Goal: Navigation & Orientation: Find specific page/section

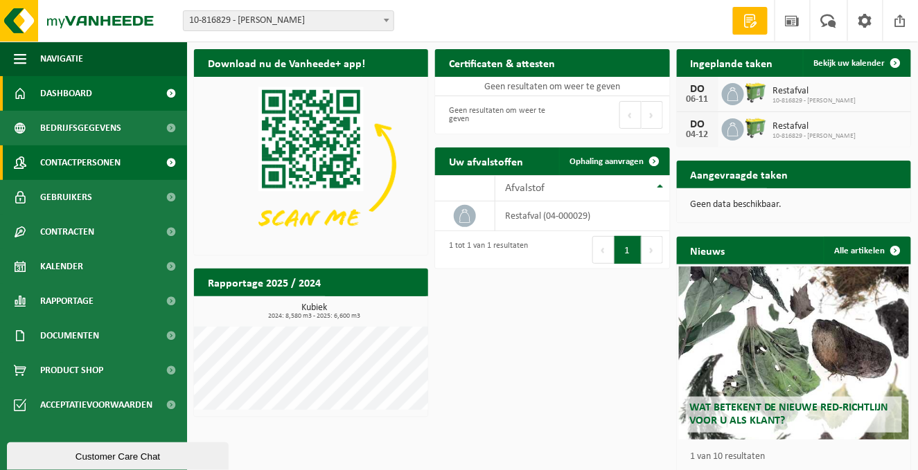
click at [98, 162] on span "Contactpersonen" at bounding box center [80, 162] width 80 height 35
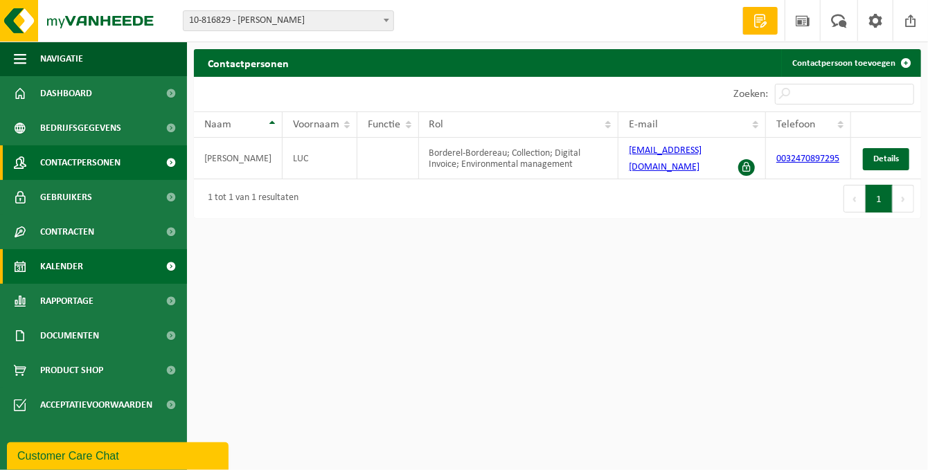
click at [64, 265] on span "Kalender" at bounding box center [61, 266] width 43 height 35
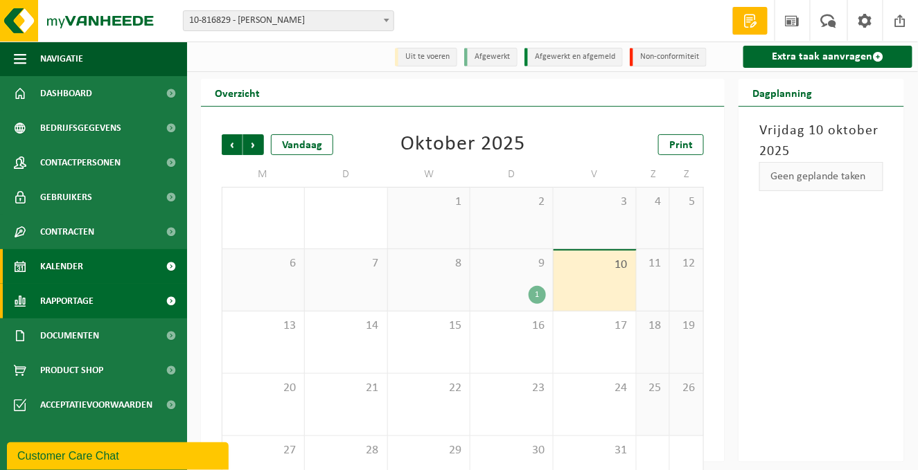
click at [62, 301] on span "Rapportage" at bounding box center [66, 301] width 53 height 35
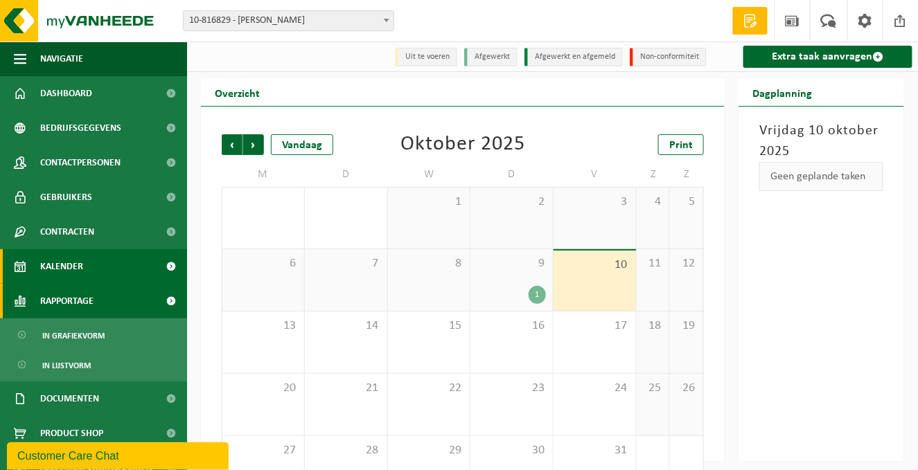
click at [158, 301] on span at bounding box center [171, 301] width 31 height 35
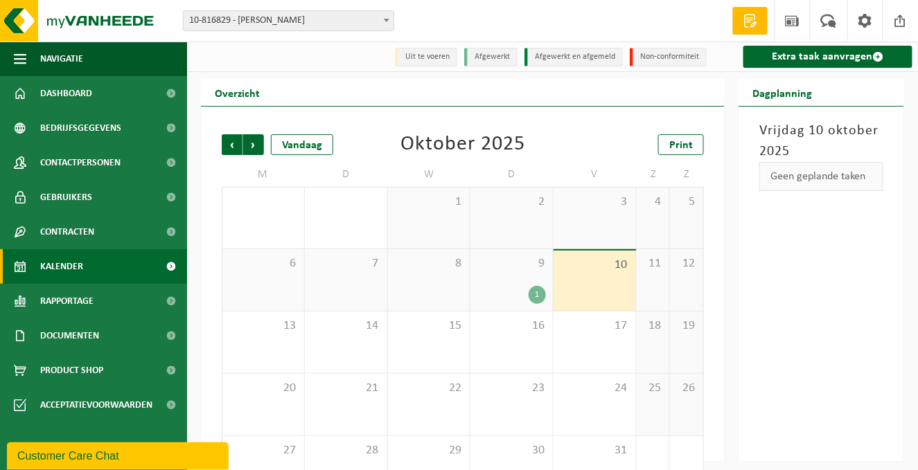
click at [54, 260] on span "Kalender" at bounding box center [61, 266] width 43 height 35
drag, startPoint x: -3, startPoint y: -51, endPoint x: 31, endPoint y: -16, distance: 49.0
drag, startPoint x: 31, startPoint y: -16, endPoint x: 350, endPoint y: 151, distance: 360.2
click at [349, 160] on div "Vorige Volgende Vandaag Oktober 2025 Print M D W D V Z Z 29 30 1 2 3 4 5 6 7 8 …" at bounding box center [463, 316] width 496 height 392
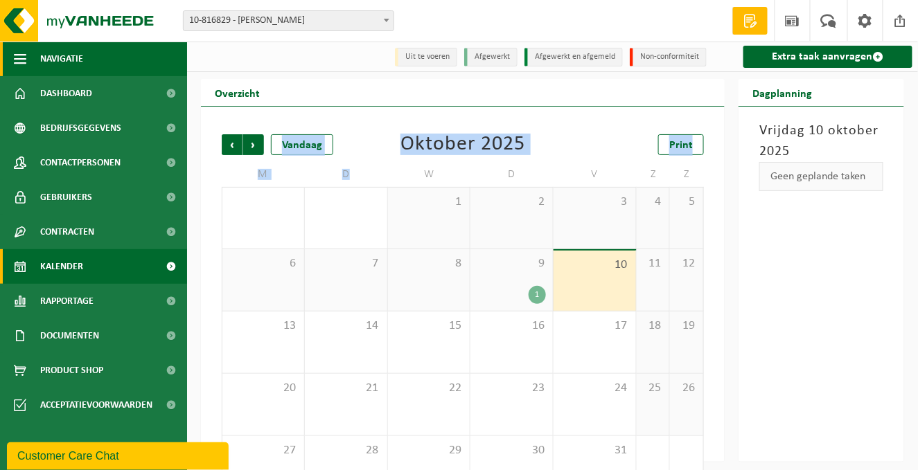
click at [70, 55] on span "Navigatie" at bounding box center [61, 59] width 43 height 35
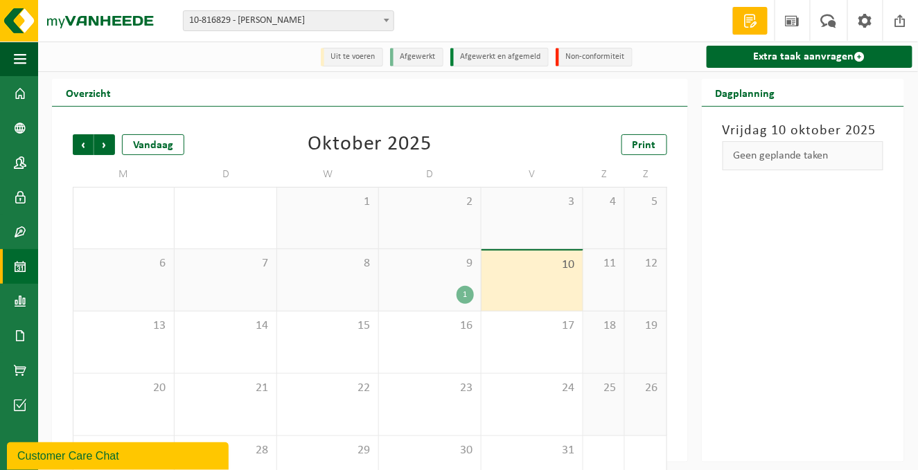
click at [730, 98] on h2 "Dagplanning" at bounding box center [744, 92] width 87 height 27
click at [780, 155] on div "Geen geplande taken" at bounding box center [802, 155] width 161 height 29
click at [854, 56] on span at bounding box center [859, 56] width 11 height 11
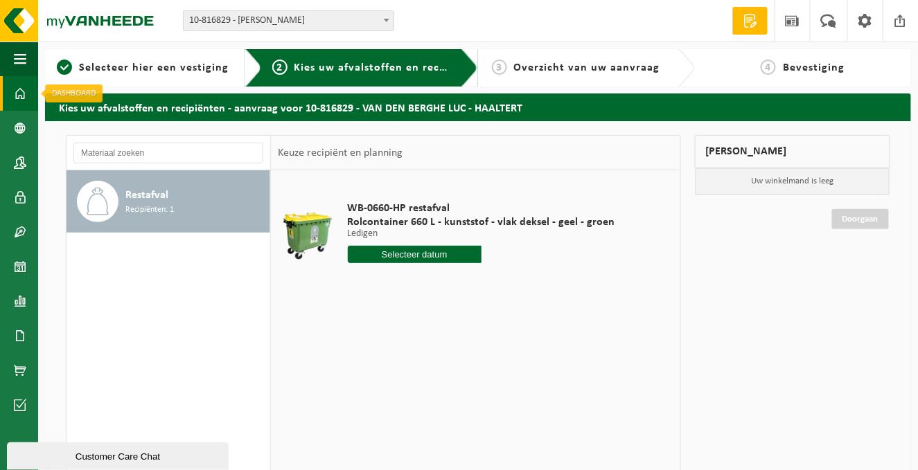
click at [19, 91] on span at bounding box center [20, 93] width 12 height 35
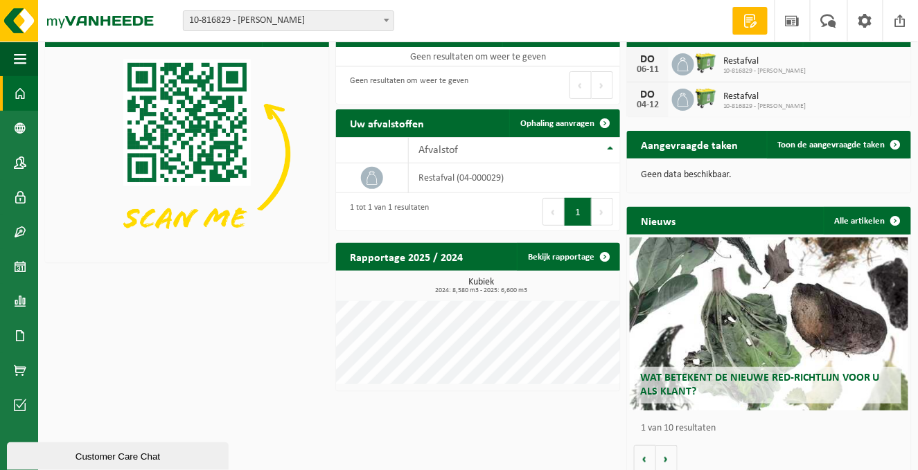
scroll to position [39, 0]
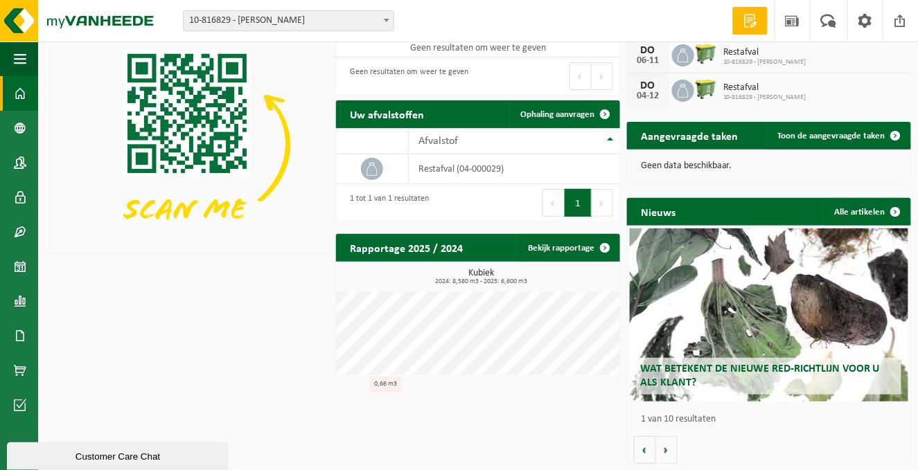
click at [19, 87] on span at bounding box center [20, 93] width 12 height 35
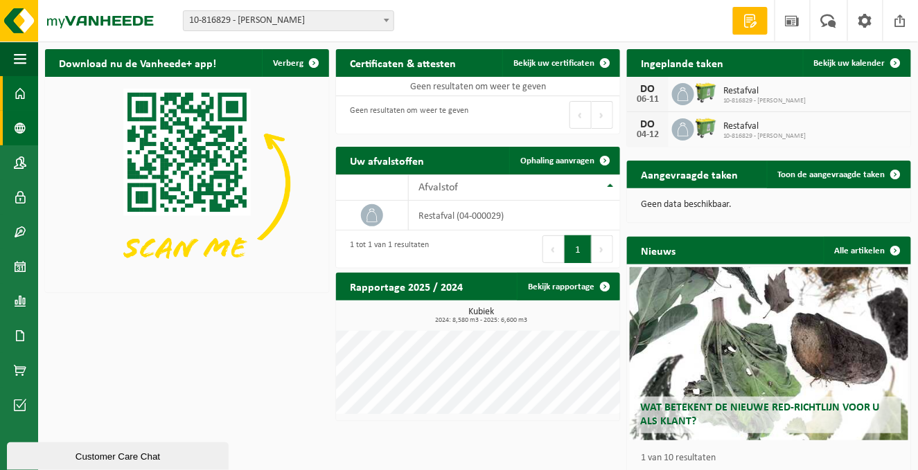
click at [19, 112] on span at bounding box center [20, 128] width 12 height 35
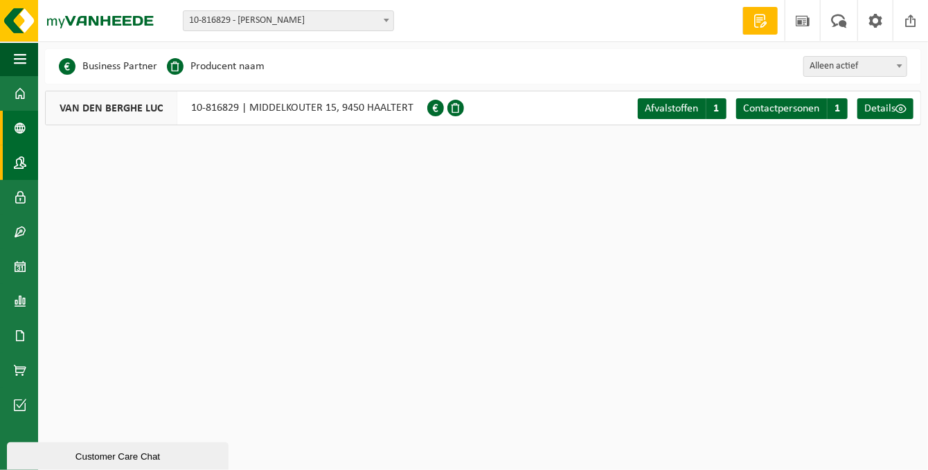
click at [26, 166] on link "Contactpersonen" at bounding box center [19, 162] width 38 height 35
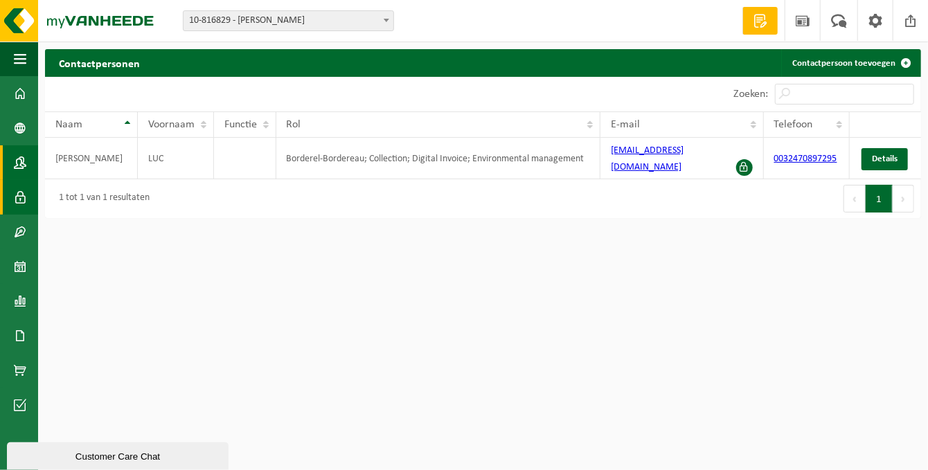
click at [17, 195] on span at bounding box center [20, 197] width 12 height 35
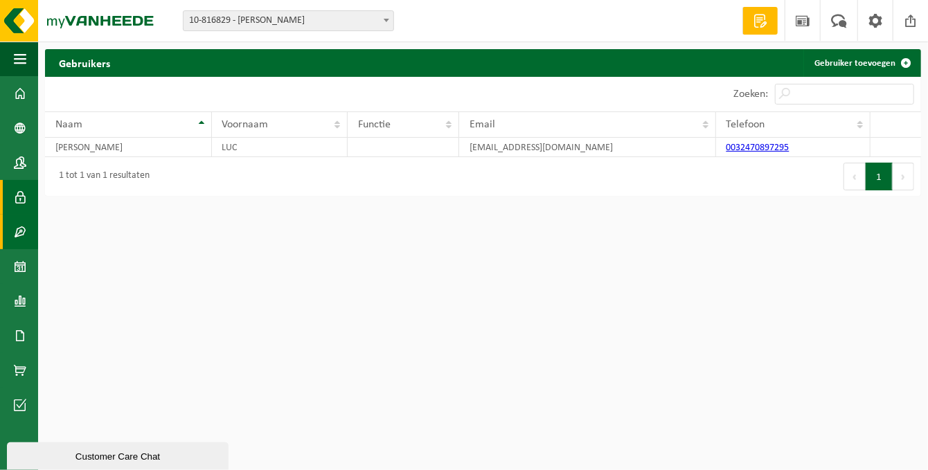
click at [17, 231] on span at bounding box center [20, 232] width 12 height 35
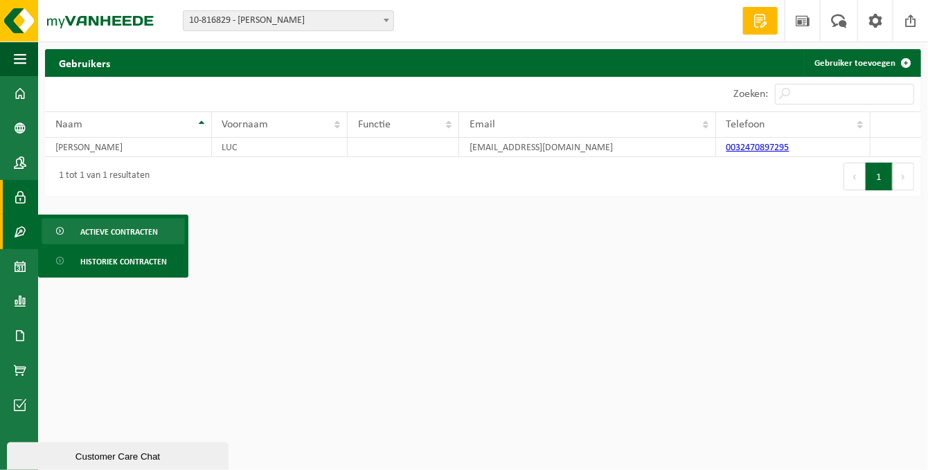
click at [119, 230] on span "Actieve contracten" at bounding box center [119, 232] width 78 height 26
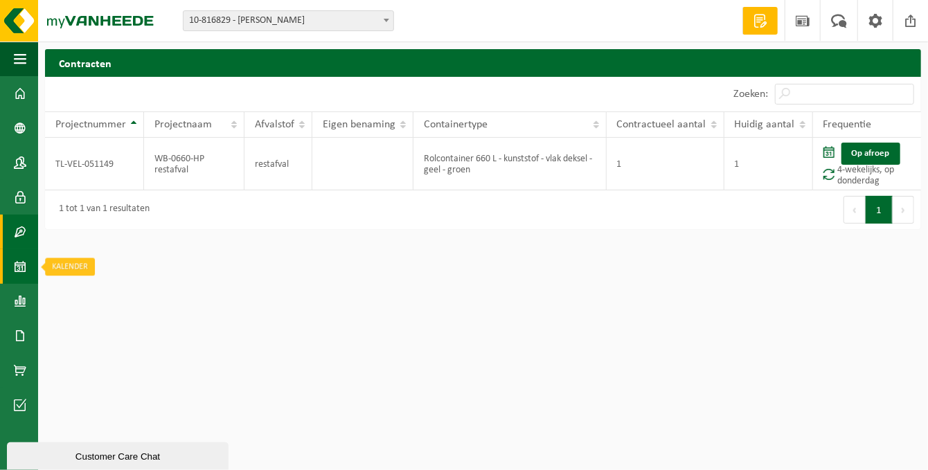
click at [15, 266] on span at bounding box center [20, 266] width 12 height 35
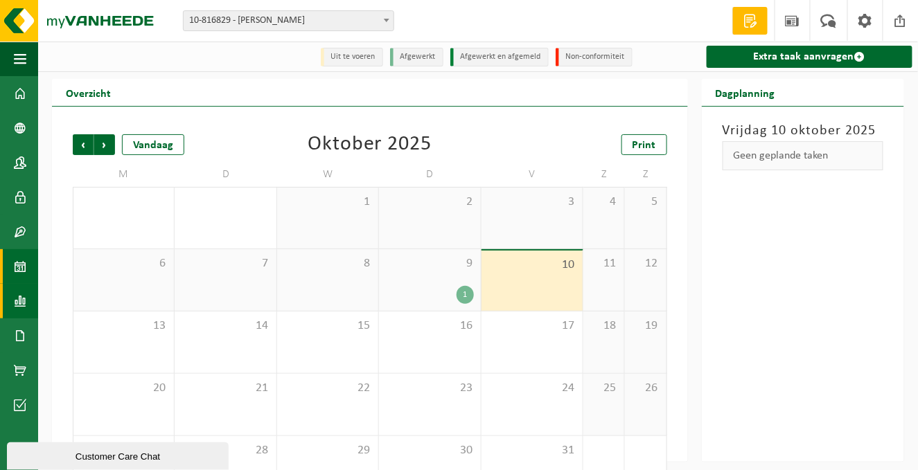
click at [19, 302] on span at bounding box center [20, 301] width 12 height 35
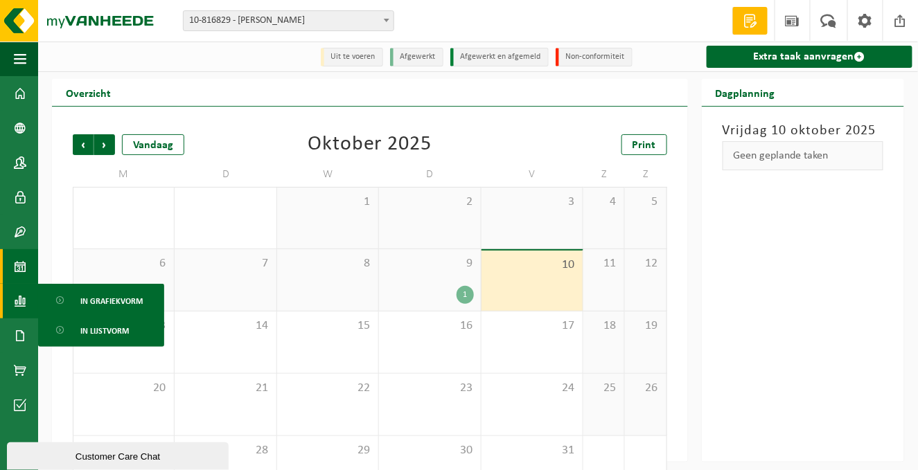
click at [20, 295] on span at bounding box center [20, 301] width 12 height 35
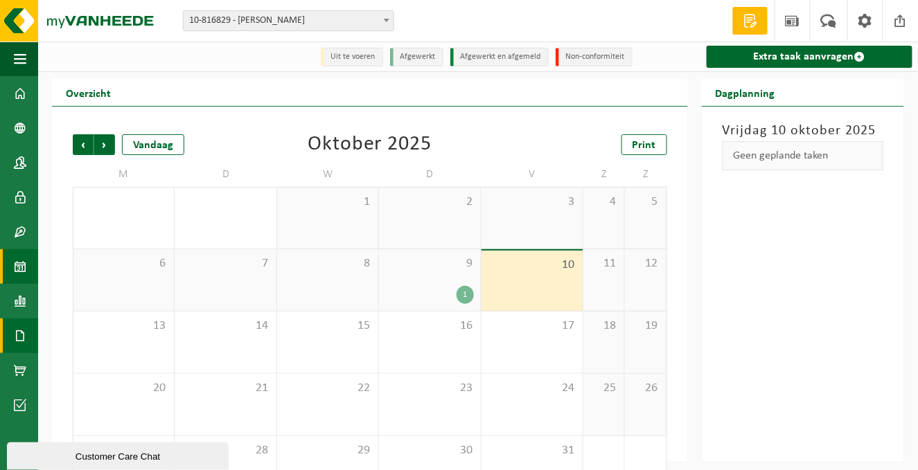
click at [19, 332] on span at bounding box center [20, 336] width 12 height 35
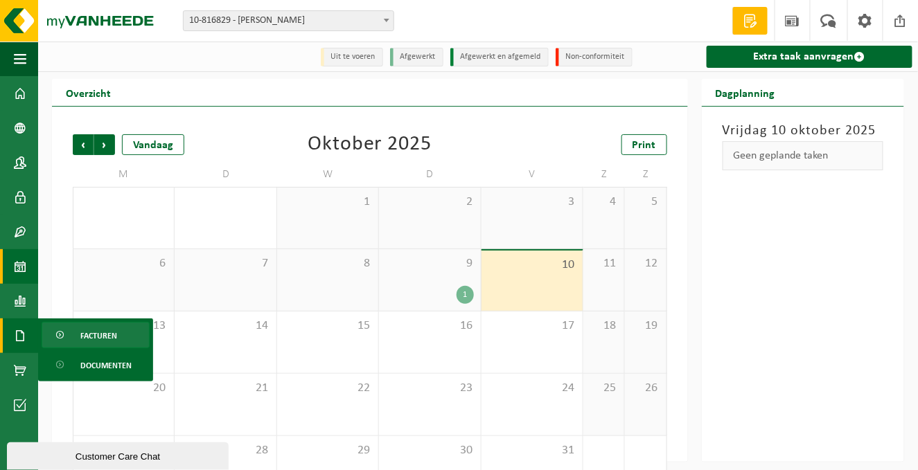
click at [98, 331] on span "Facturen" at bounding box center [98, 336] width 37 height 26
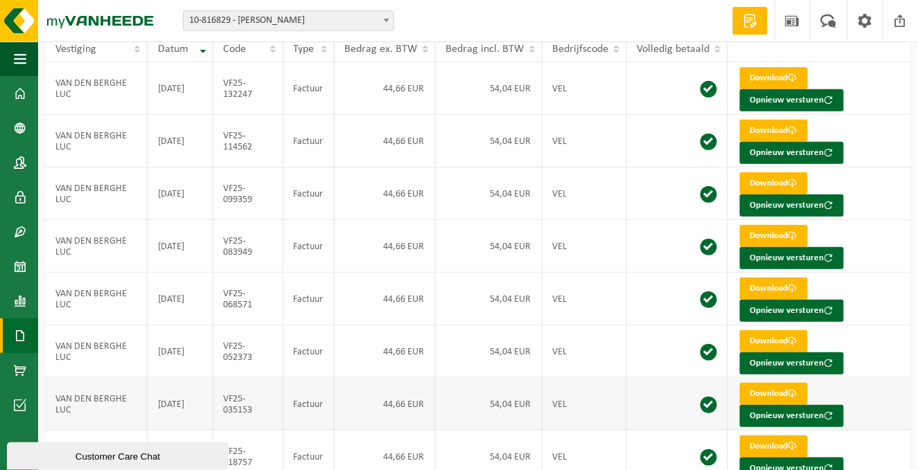
scroll to position [278, 0]
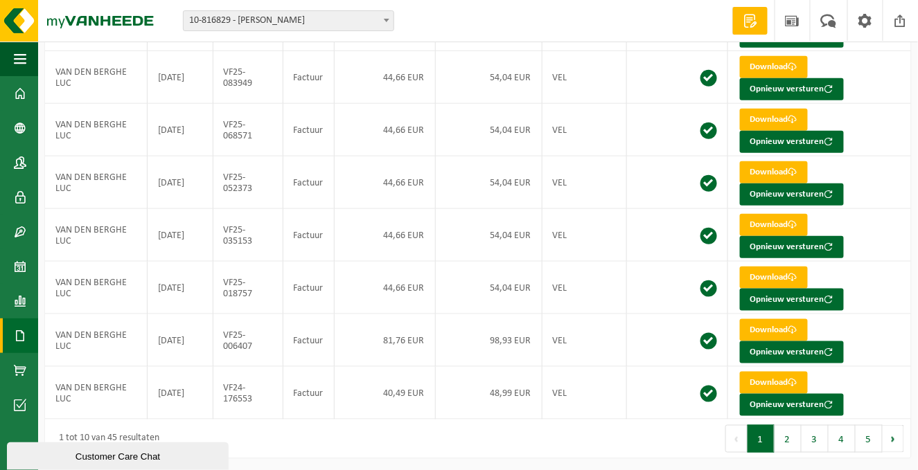
drag, startPoint x: 889, startPoint y: 434, endPoint x: 844, endPoint y: 433, distance: 45.0
click at [889, 434] on button "Volgende" at bounding box center [892, 439] width 21 height 28
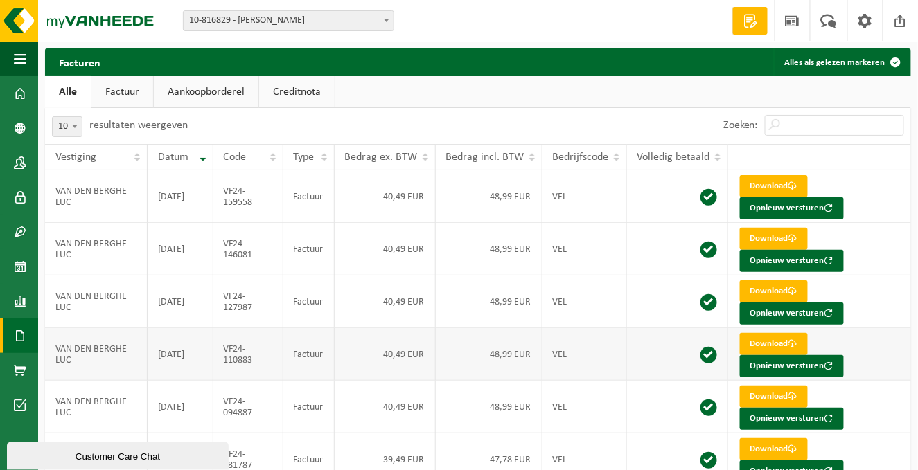
scroll to position [0, 0]
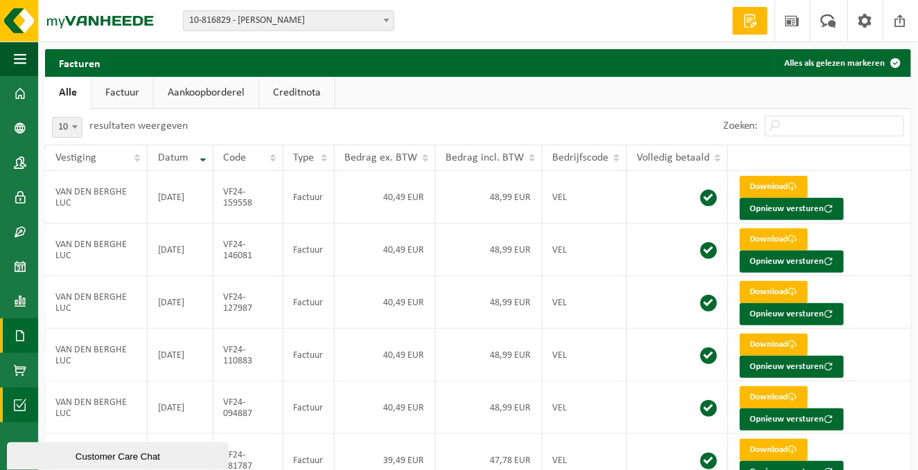
click at [17, 402] on span at bounding box center [20, 405] width 12 height 35
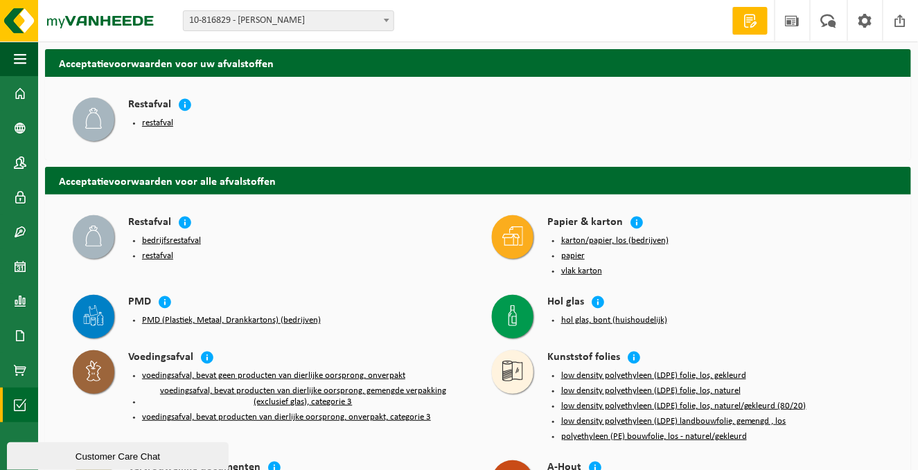
click at [386, 19] on b at bounding box center [387, 20] width 6 height 3
click at [15, 370] on span at bounding box center [20, 370] width 12 height 35
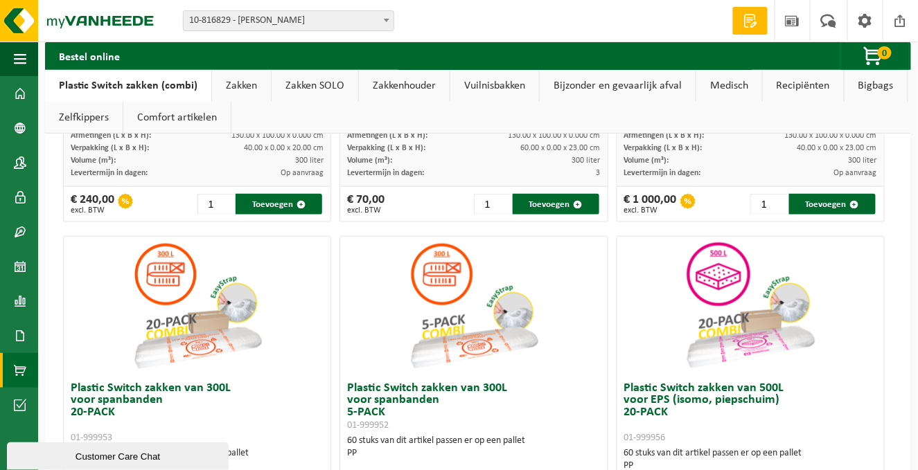
scroll to position [485, 0]
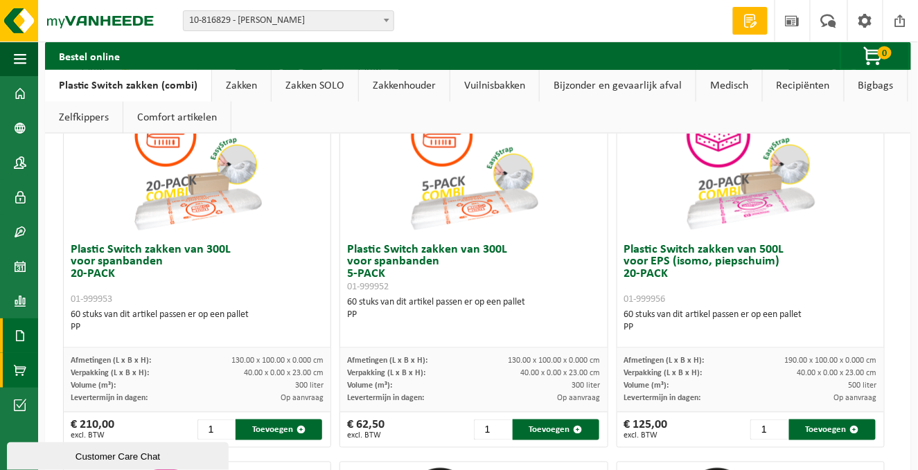
click at [18, 333] on span at bounding box center [20, 336] width 12 height 35
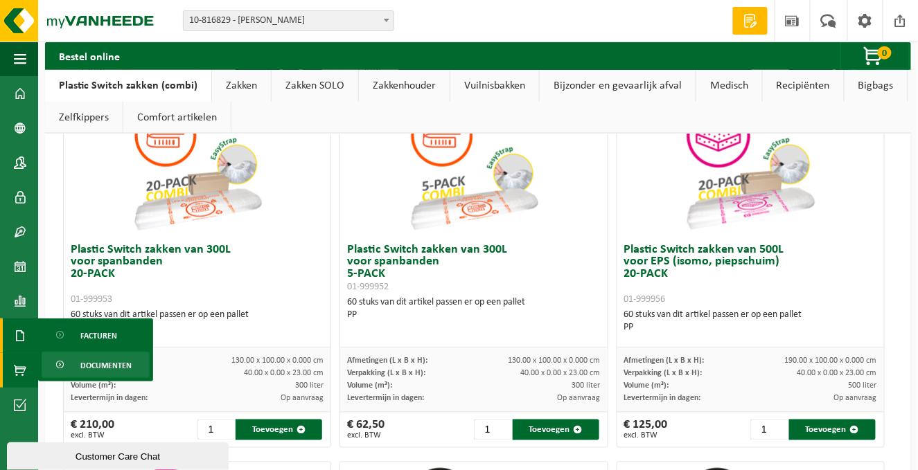
click at [84, 364] on span "Documenten" at bounding box center [105, 365] width 51 height 26
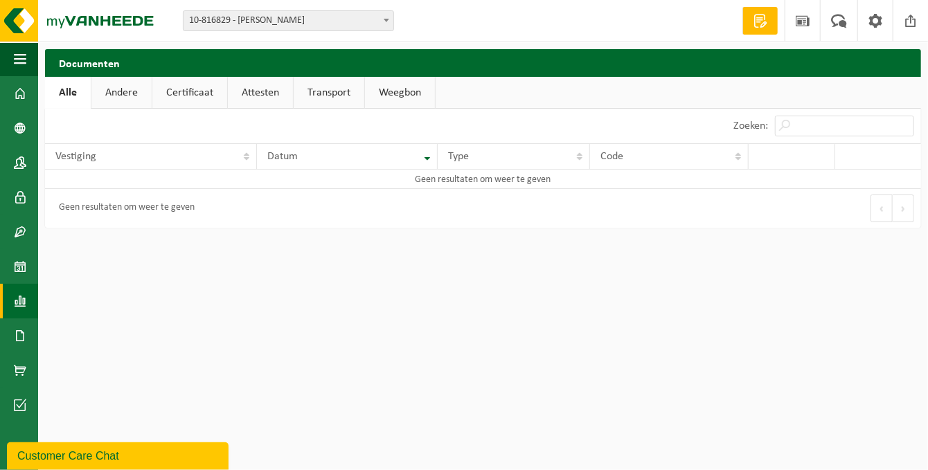
click at [18, 301] on span at bounding box center [20, 301] width 12 height 35
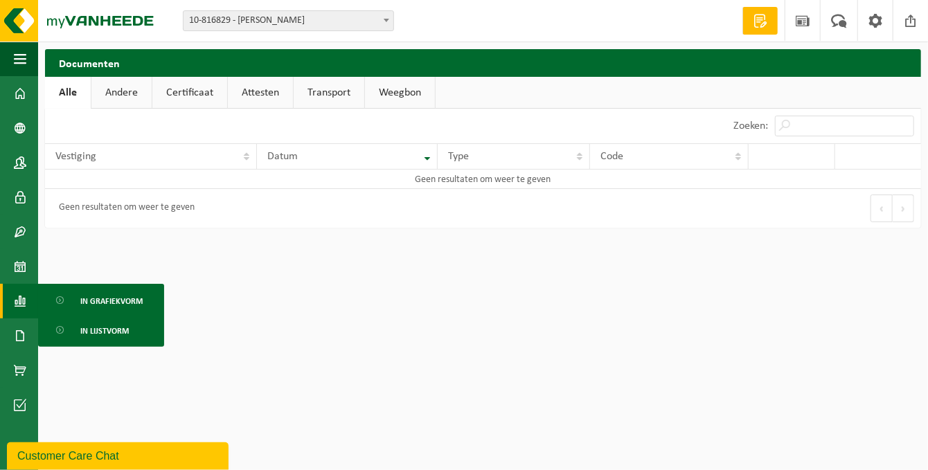
click at [99, 328] on span "In lijstvorm" at bounding box center [104, 331] width 48 height 26
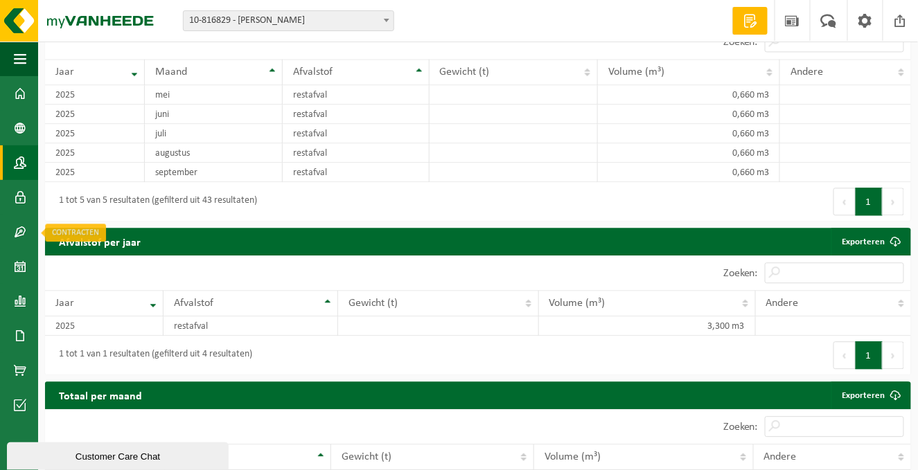
scroll to position [819, 0]
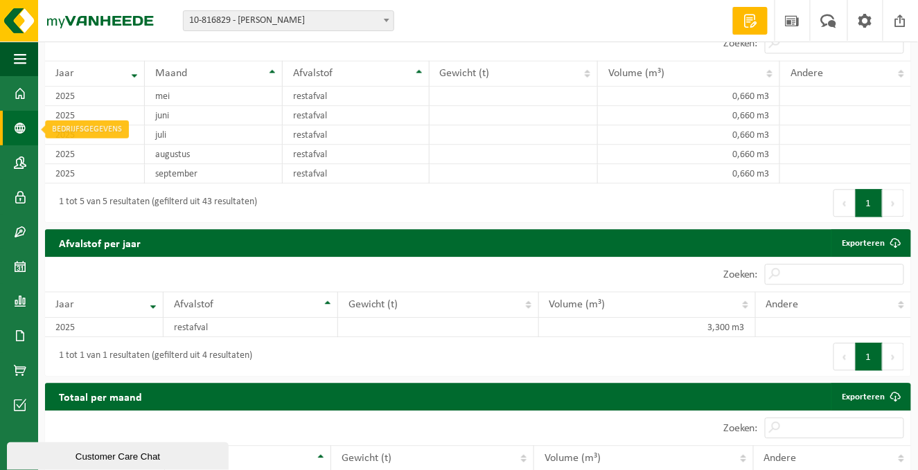
click at [14, 127] on span at bounding box center [20, 128] width 12 height 35
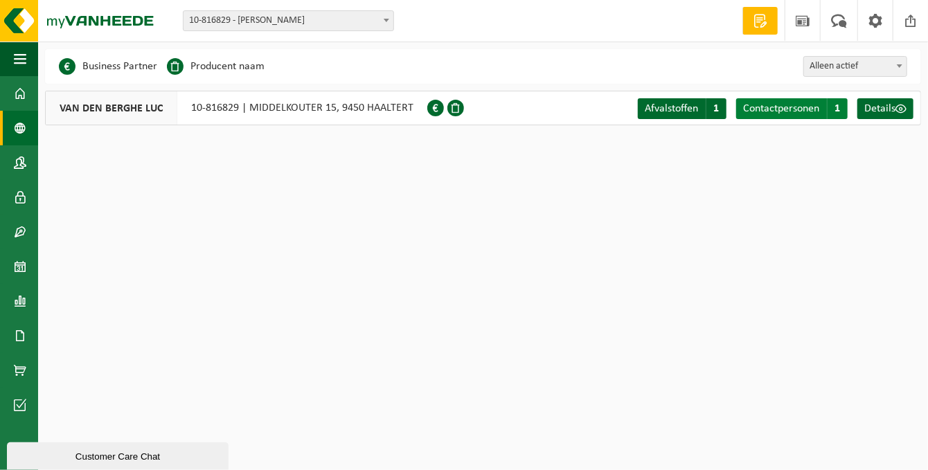
click at [787, 108] on span "Contactpersonen" at bounding box center [781, 108] width 76 height 11
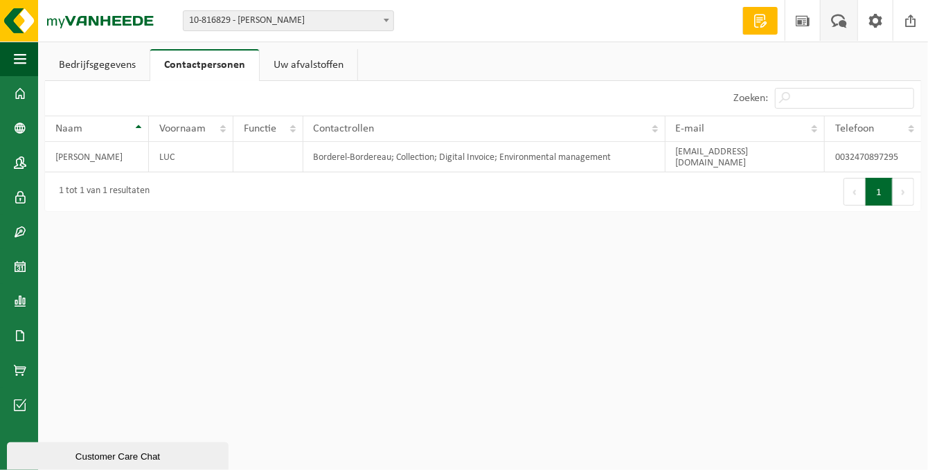
click at [836, 19] on span at bounding box center [838, 20] width 23 height 41
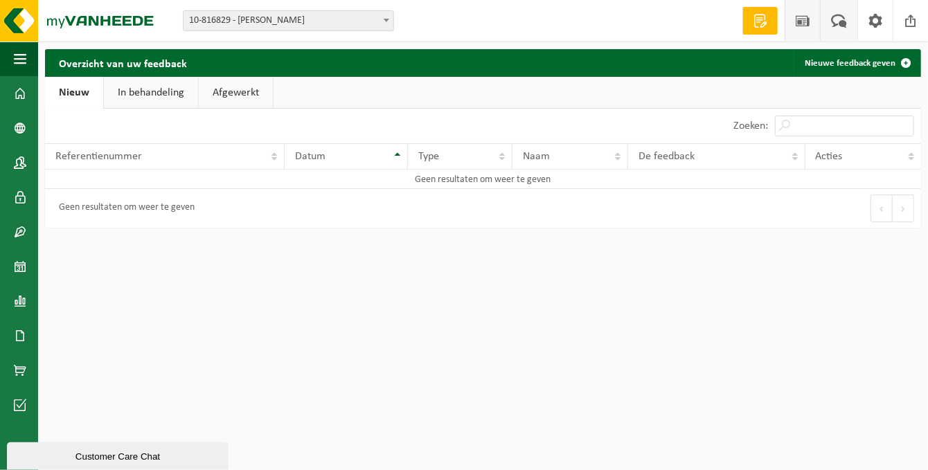
click at [807, 19] on span at bounding box center [802, 20] width 21 height 41
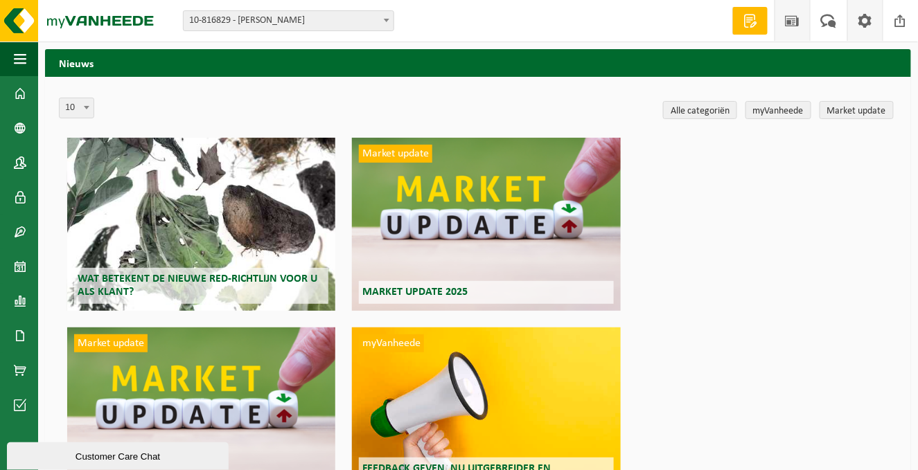
click at [860, 18] on span at bounding box center [864, 20] width 21 height 41
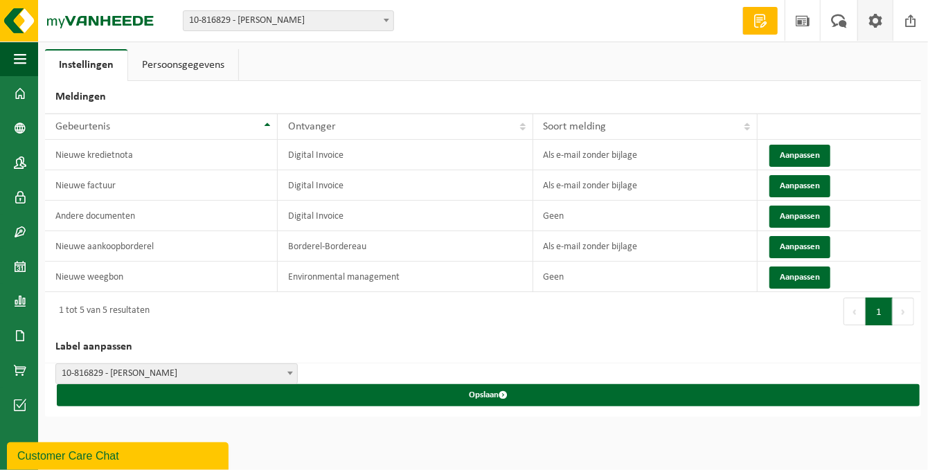
click at [172, 64] on link "Persoonsgegevens" at bounding box center [183, 65] width 110 height 32
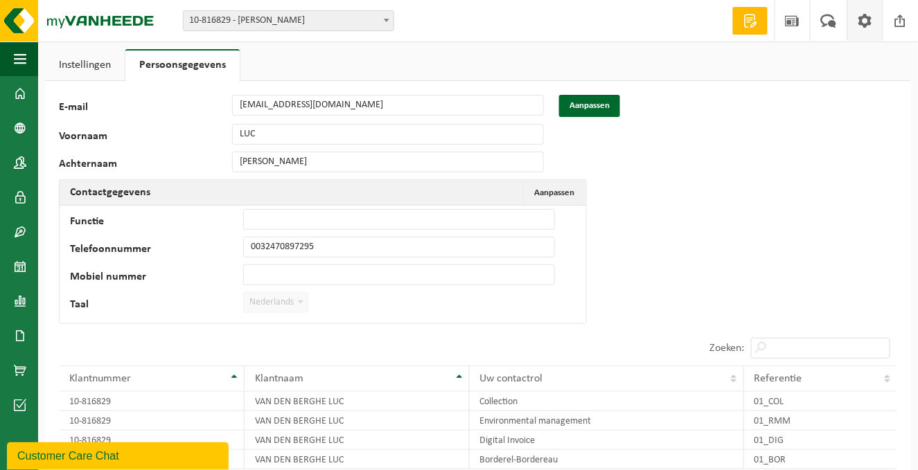
click at [749, 20] on span at bounding box center [750, 21] width 21 height 14
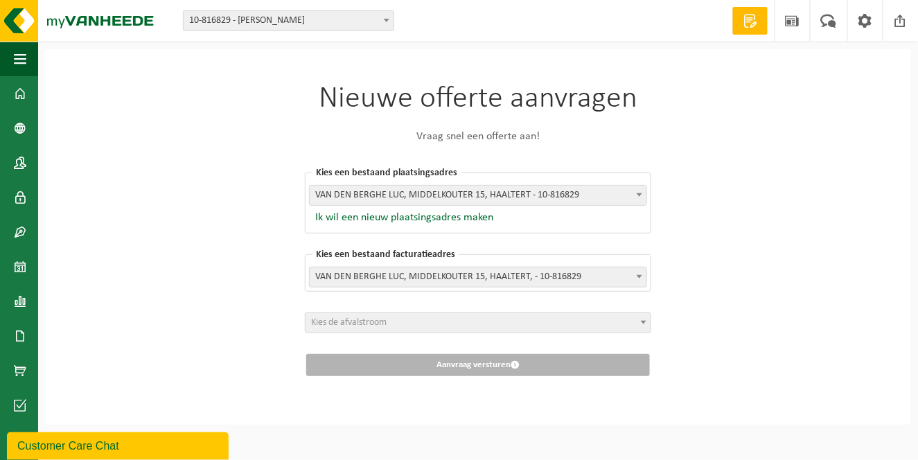
scroll to position [3, 0]
drag, startPoint x: 134, startPoint y: 39, endPoint x: 147, endPoint y: 39, distance: 13.2
drag, startPoint x: 147, startPoint y: 39, endPoint x: 79, endPoint y: 222, distance: 195.0
click at [79, 222] on div "Nieuwe offerte aanvragen Vraag snel een offerte aan! Kies een bestaand plaatsin…" at bounding box center [478, 236] width 866 height 375
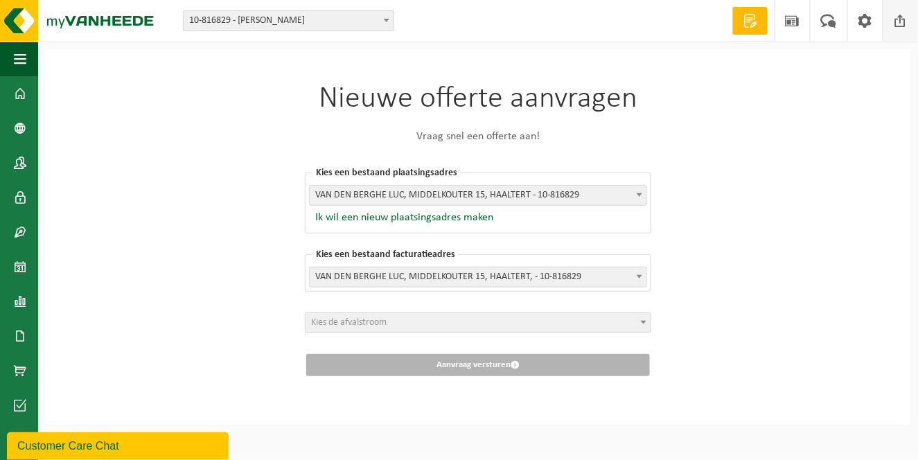
click at [900, 19] on span at bounding box center [900, 20] width 21 height 41
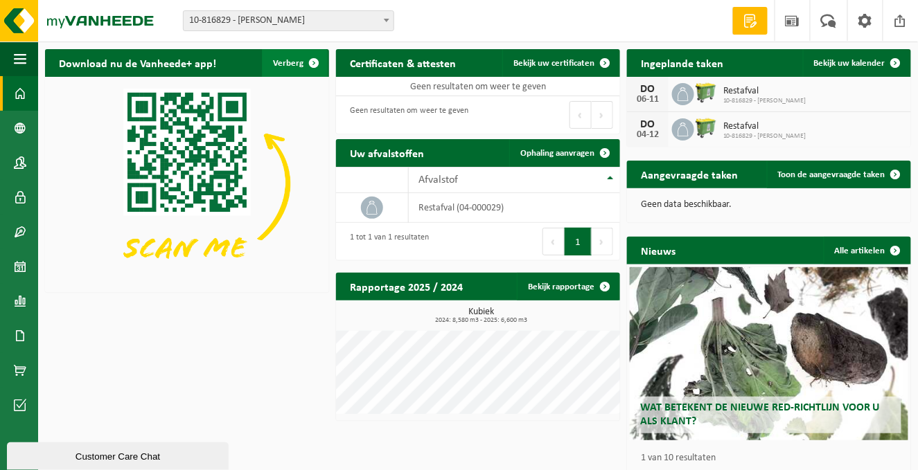
click at [311, 60] on span "button" at bounding box center [314, 63] width 28 height 28
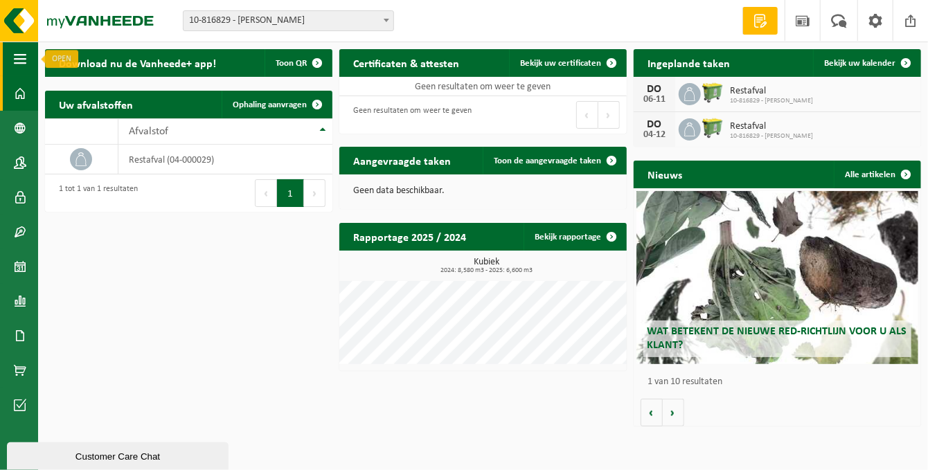
click at [19, 60] on span "button" at bounding box center [20, 59] width 12 height 35
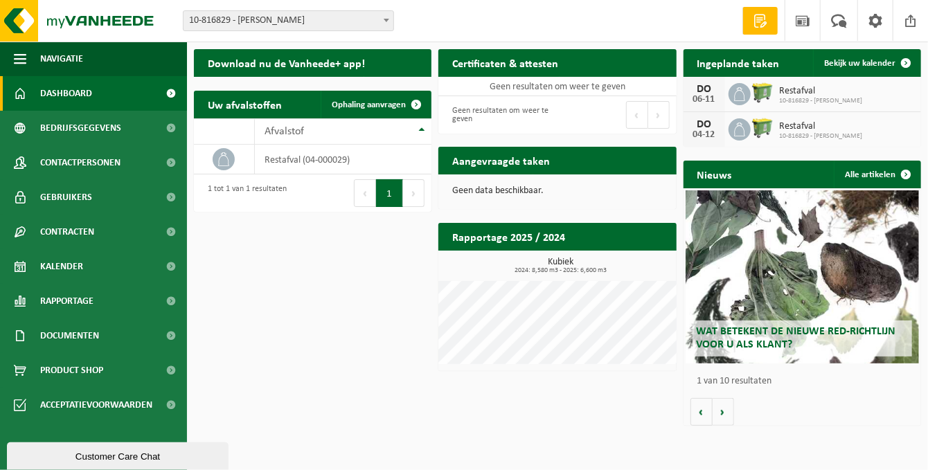
click at [168, 91] on span at bounding box center [171, 93] width 31 height 35
